Goal: Transaction & Acquisition: Purchase product/service

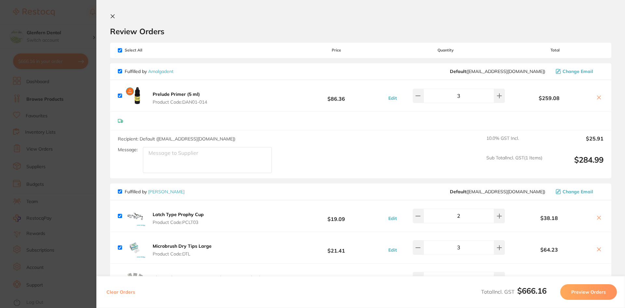
click at [111, 16] on icon at bounding box center [112, 16] width 5 height 5
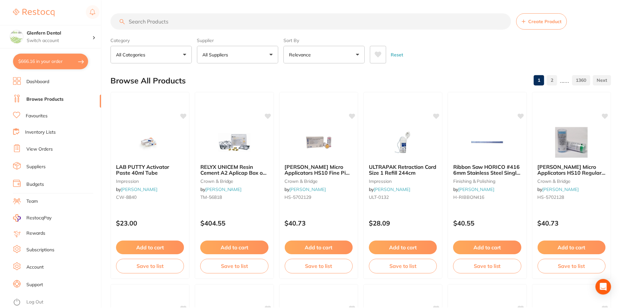
scroll to position [5, 0]
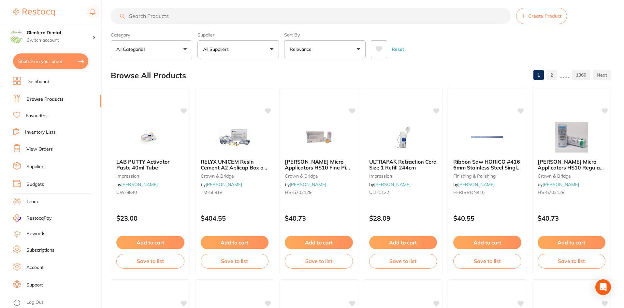
click at [36, 60] on button "$666.16 in your order" at bounding box center [50, 61] width 75 height 16
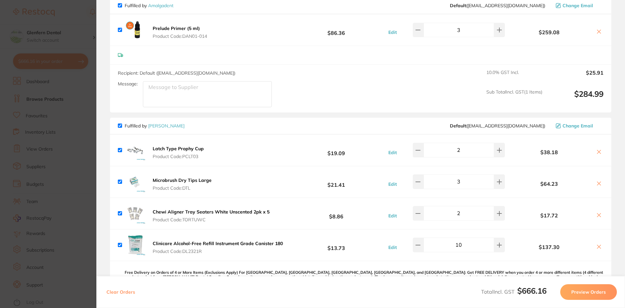
scroll to position [0, 0]
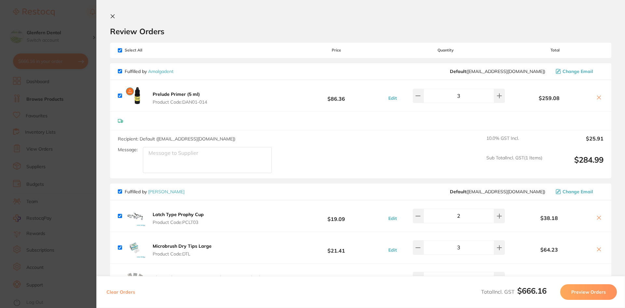
click at [110, 15] on icon at bounding box center [112, 16] width 5 height 5
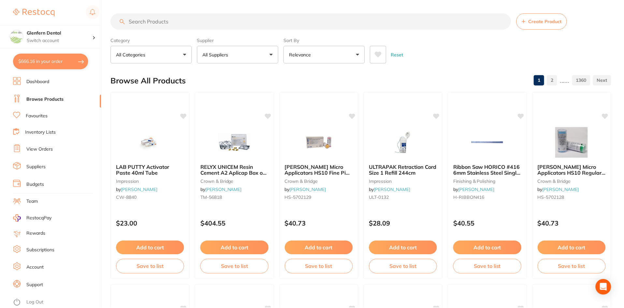
scroll to position [5, 0]
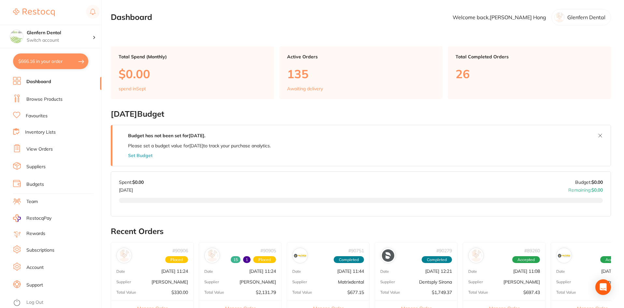
click at [51, 99] on link "Browse Products" at bounding box center [44, 99] width 36 height 7
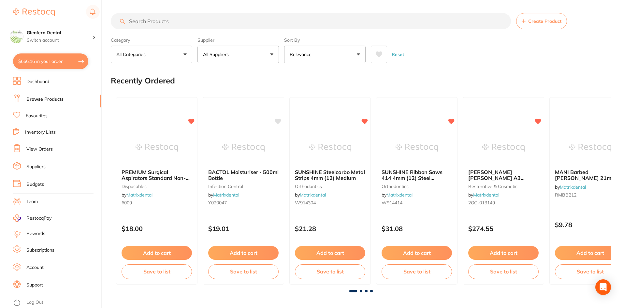
click at [152, 23] on input "search" at bounding box center [311, 21] width 400 height 16
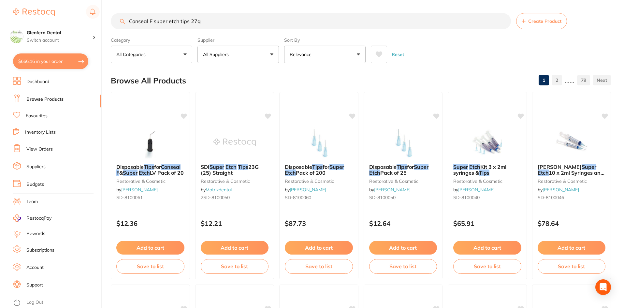
type input "Conseal F super etch tips 27g"
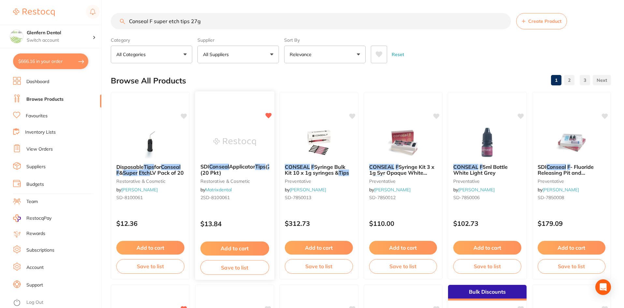
click at [233, 165] on span "Applicator" at bounding box center [242, 166] width 26 height 7
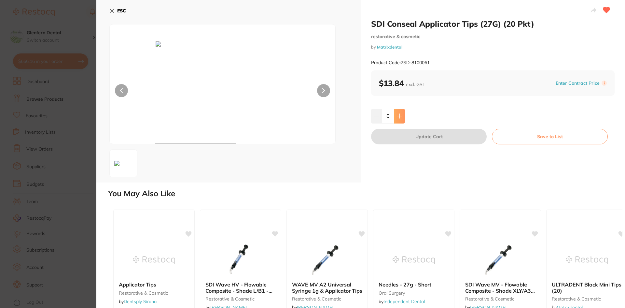
click at [398, 119] on button at bounding box center [399, 116] width 11 height 14
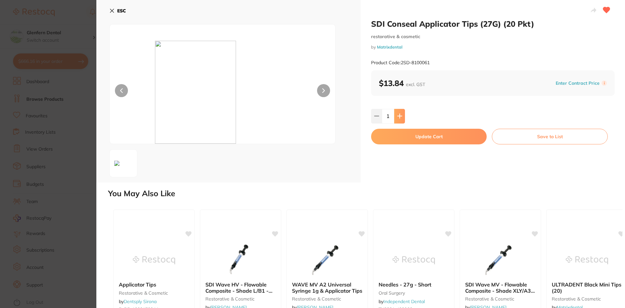
click at [397, 117] on icon at bounding box center [399, 115] width 5 height 5
type input "3"
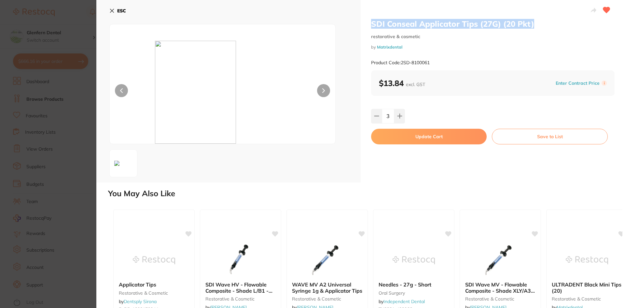
drag, startPoint x: 534, startPoint y: 24, endPoint x: 366, endPoint y: 25, distance: 167.7
click at [366, 25] on div "SDI Conseal Applicator Tips (27G) (20 Pkt) restorative & cosmetic by Matrixdent…" at bounding box center [493, 91] width 264 height 182
copy h2 "SDI Conseal Applicator Tips (27G) (20 Pkt)"
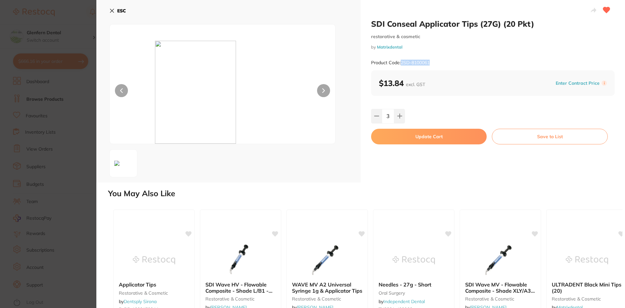
drag, startPoint x: 434, startPoint y: 61, endPoint x: 401, endPoint y: 65, distance: 33.1
click at [401, 65] on div "Product Code: 2SD-8100061" at bounding box center [493, 63] width 244 height 16
copy small "2SD-8100061"
click at [428, 134] on button "Update Cart" at bounding box center [429, 137] width 116 height 16
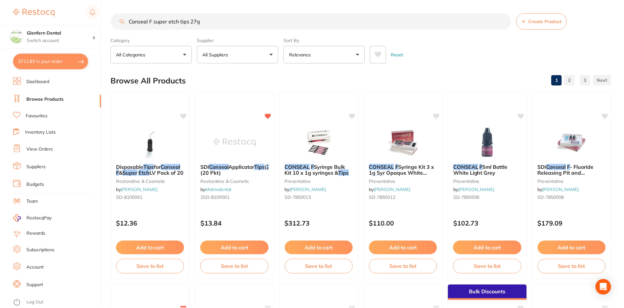
scroll to position [5, 0]
